Goal: Find specific page/section: Find specific page/section

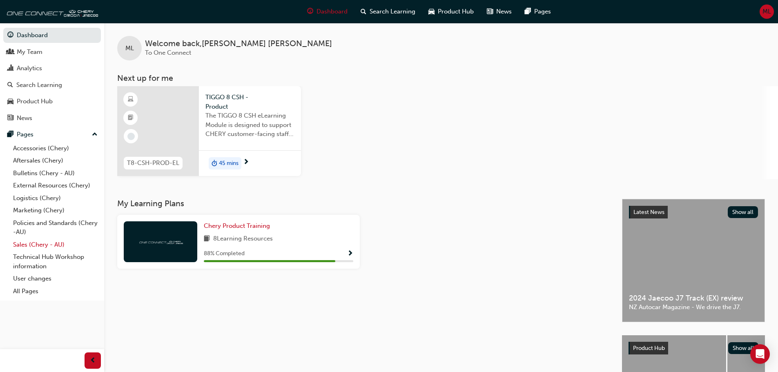
click at [41, 244] on link "Sales (Chery - AU)" at bounding box center [55, 244] width 91 height 13
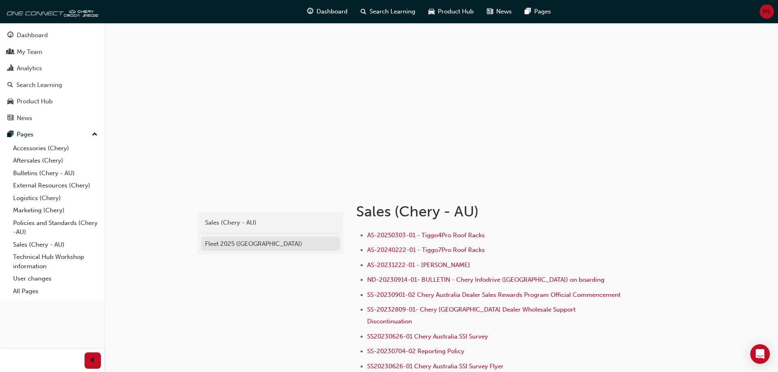
click at [241, 239] on div "Fleet 2025 ([GEOGRAPHIC_DATA])" at bounding box center [270, 243] width 131 height 9
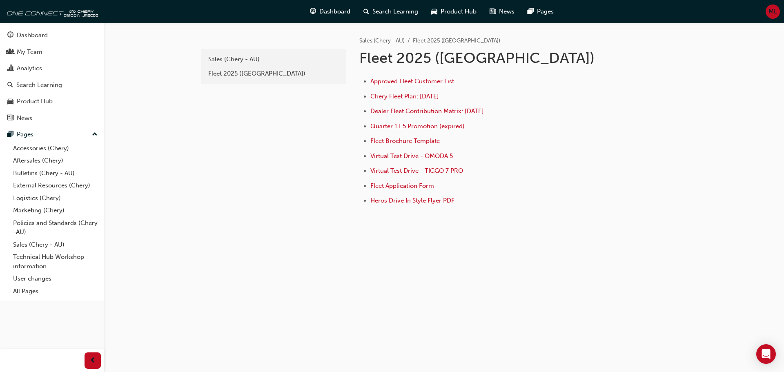
click at [424, 80] on span "Approved Fleet Customer List" at bounding box center [412, 81] width 84 height 7
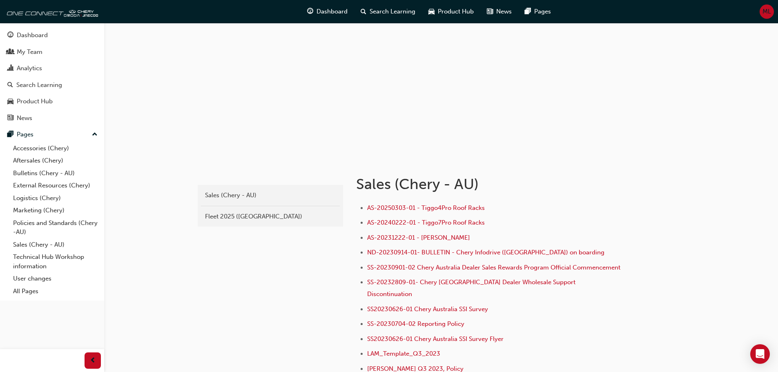
scroll to position [41, 0]
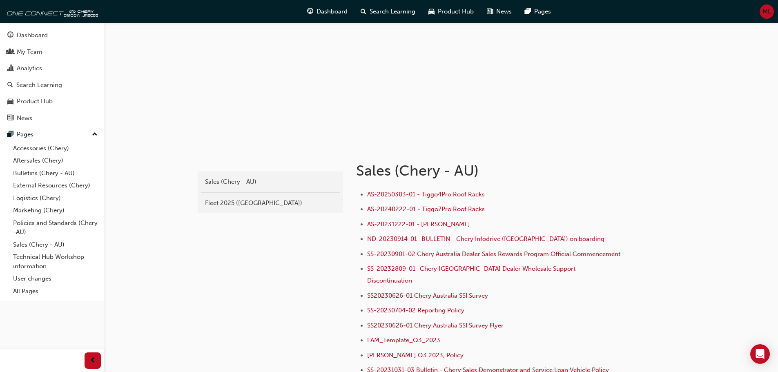
drag, startPoint x: 215, startPoint y: 202, endPoint x: 244, endPoint y: 206, distance: 30.1
click at [215, 202] on div "Fleet 2025 ([GEOGRAPHIC_DATA])" at bounding box center [270, 202] width 131 height 9
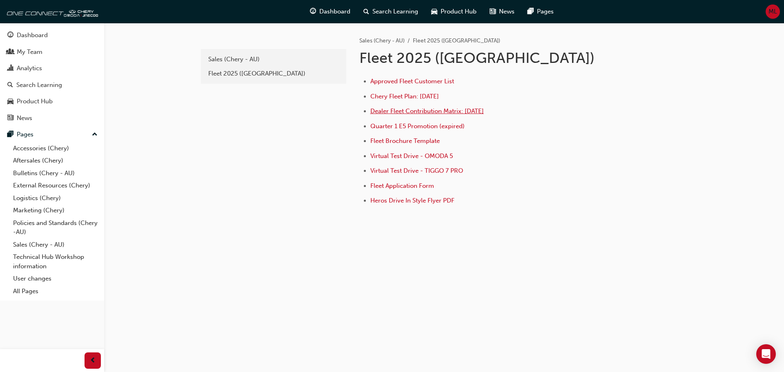
click at [440, 112] on span "Dealer Fleet Contribution Matrix: [DATE]" at bounding box center [426, 110] width 113 height 7
